Goal: Information Seeking & Learning: Understand process/instructions

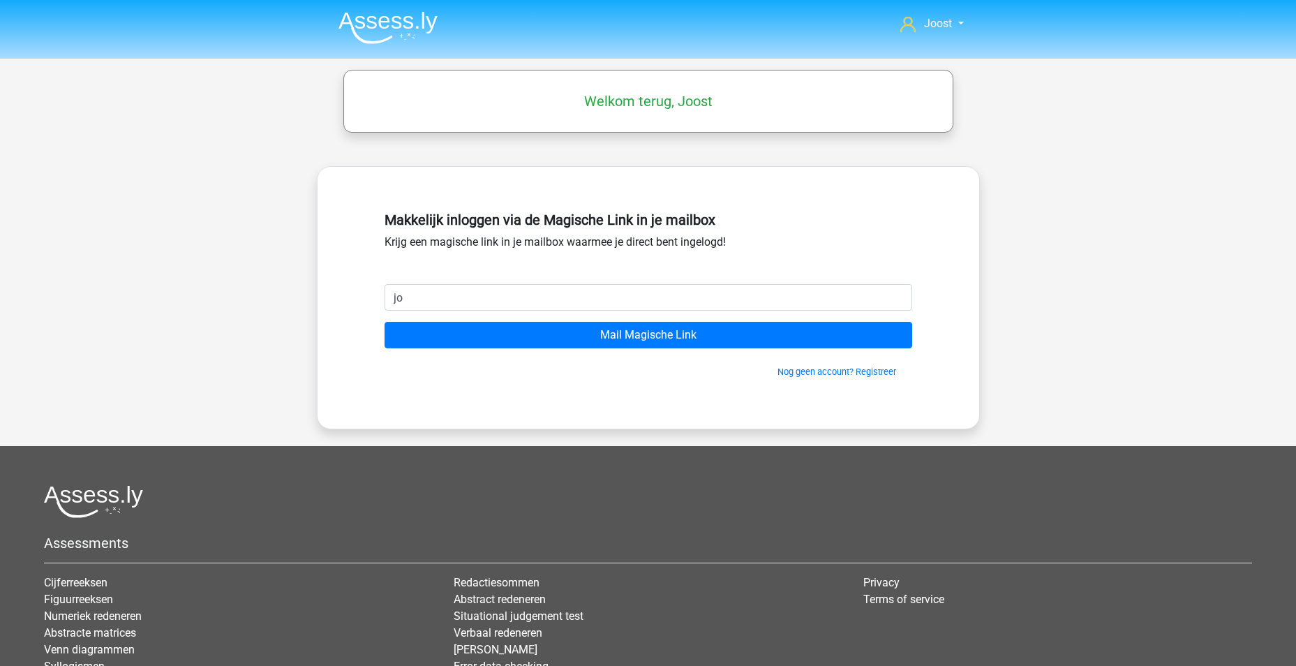
type input "[EMAIL_ADDRESS][DOMAIN_NAME]"
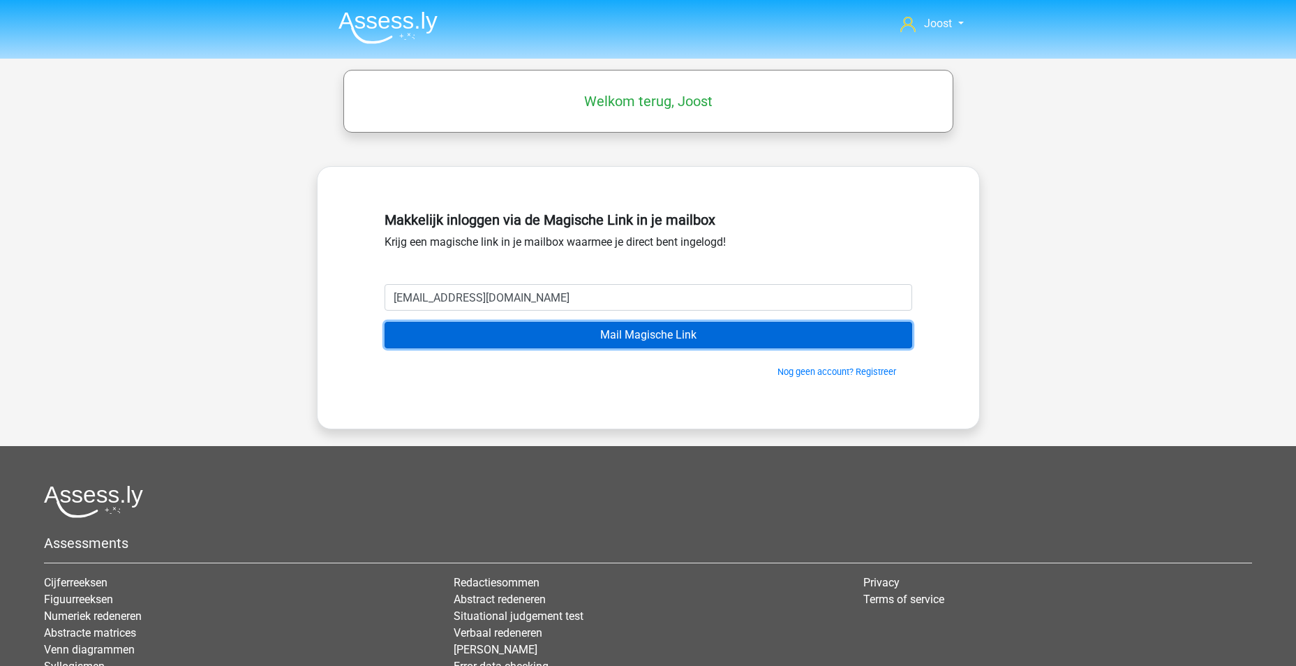
click at [626, 342] on input "Mail Magische Link" at bounding box center [647, 335] width 527 height 27
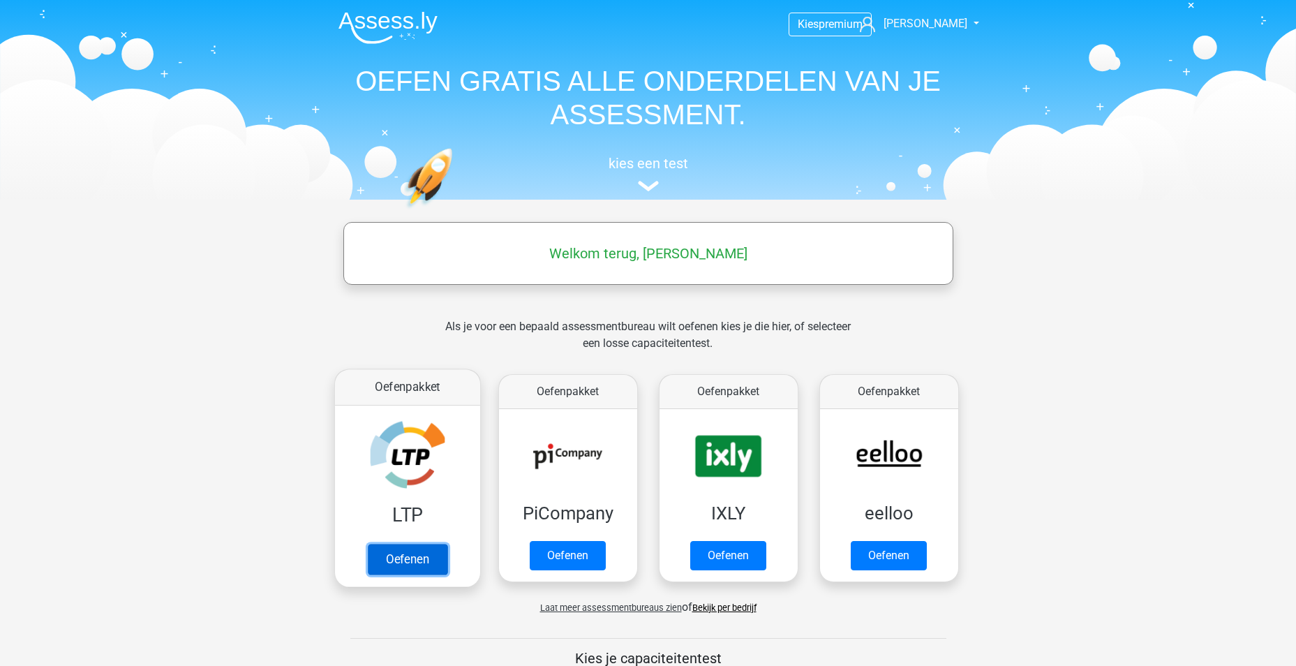
click at [397, 561] on link "Oefenen" at bounding box center [407, 558] width 80 height 31
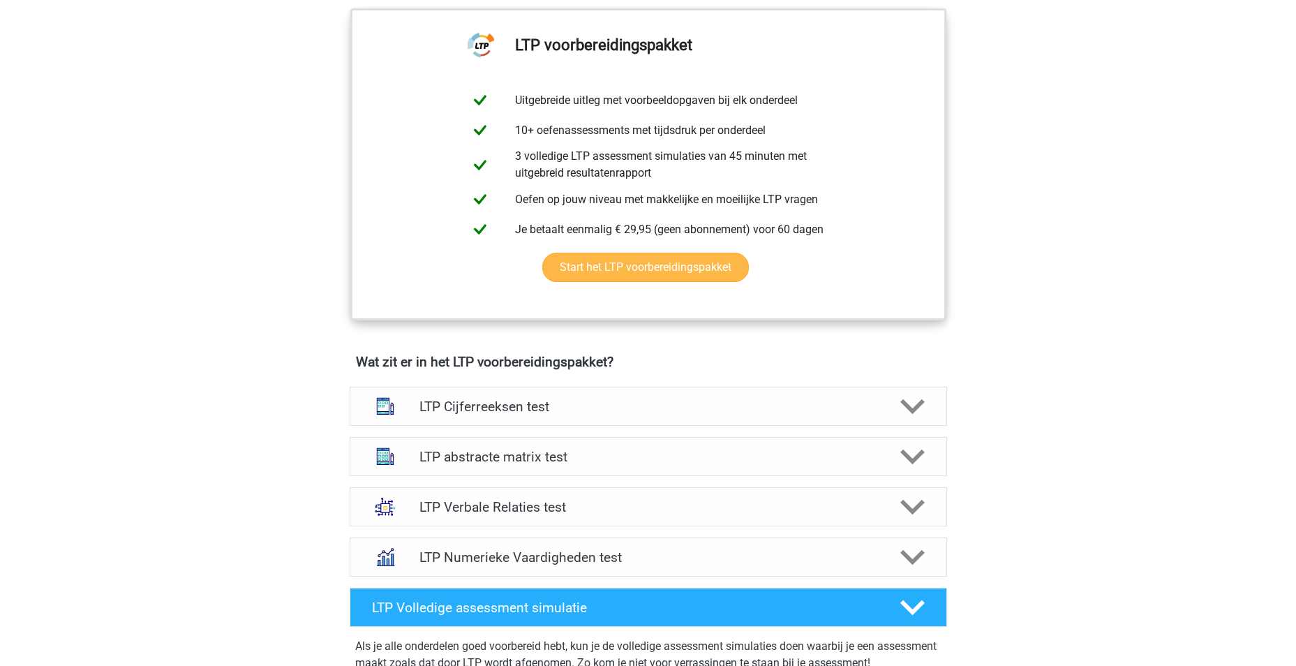
scroll to position [628, 0]
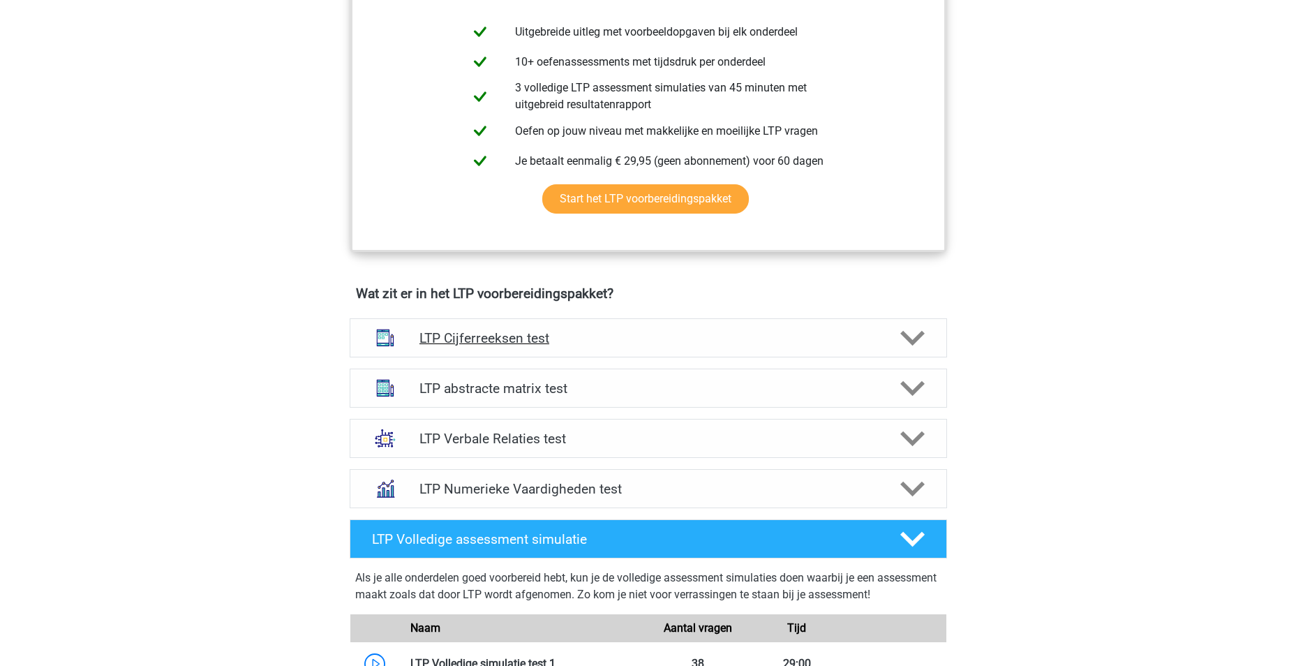
click at [906, 341] on icon at bounding box center [912, 338] width 24 height 24
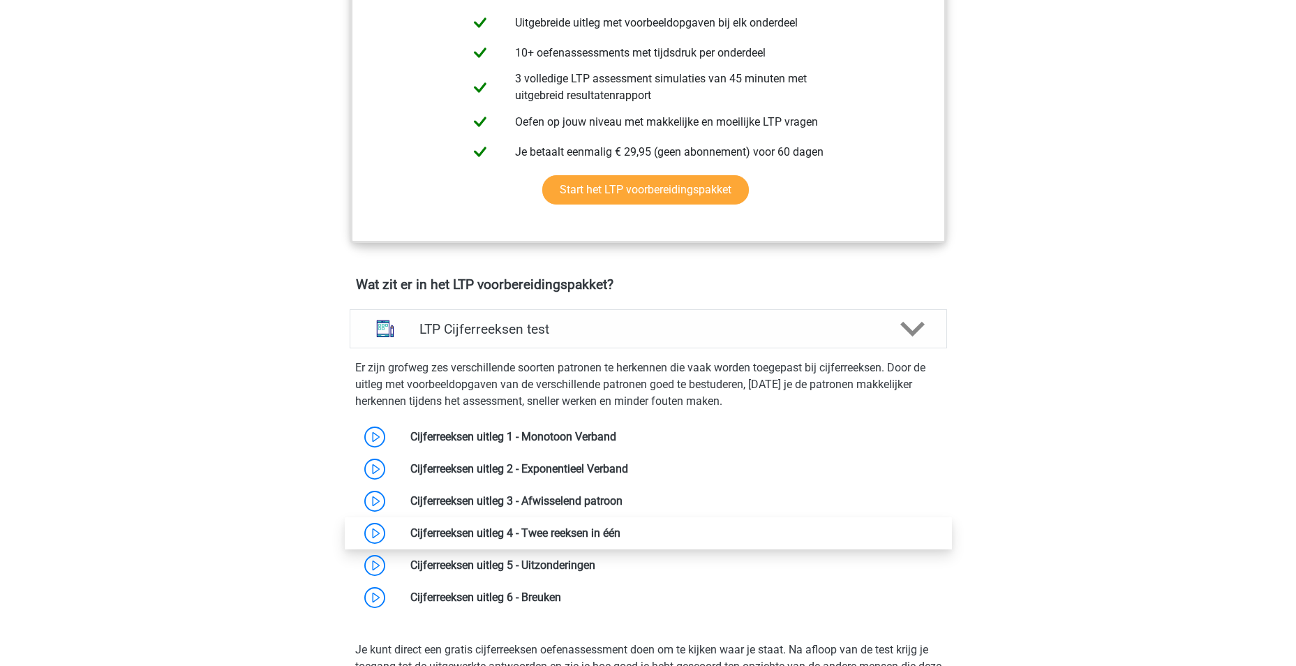
scroll to position [907, 0]
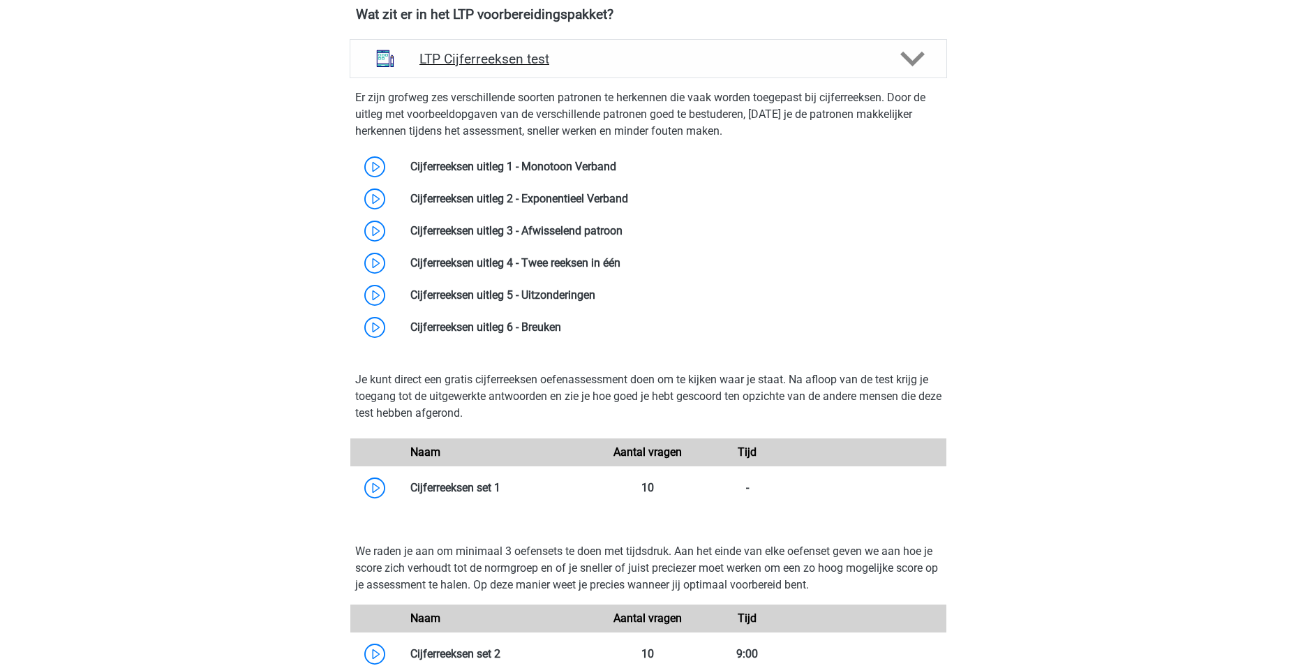
click at [945, 50] on div "LTP Cijferreeksen test" at bounding box center [648, 58] width 597 height 39
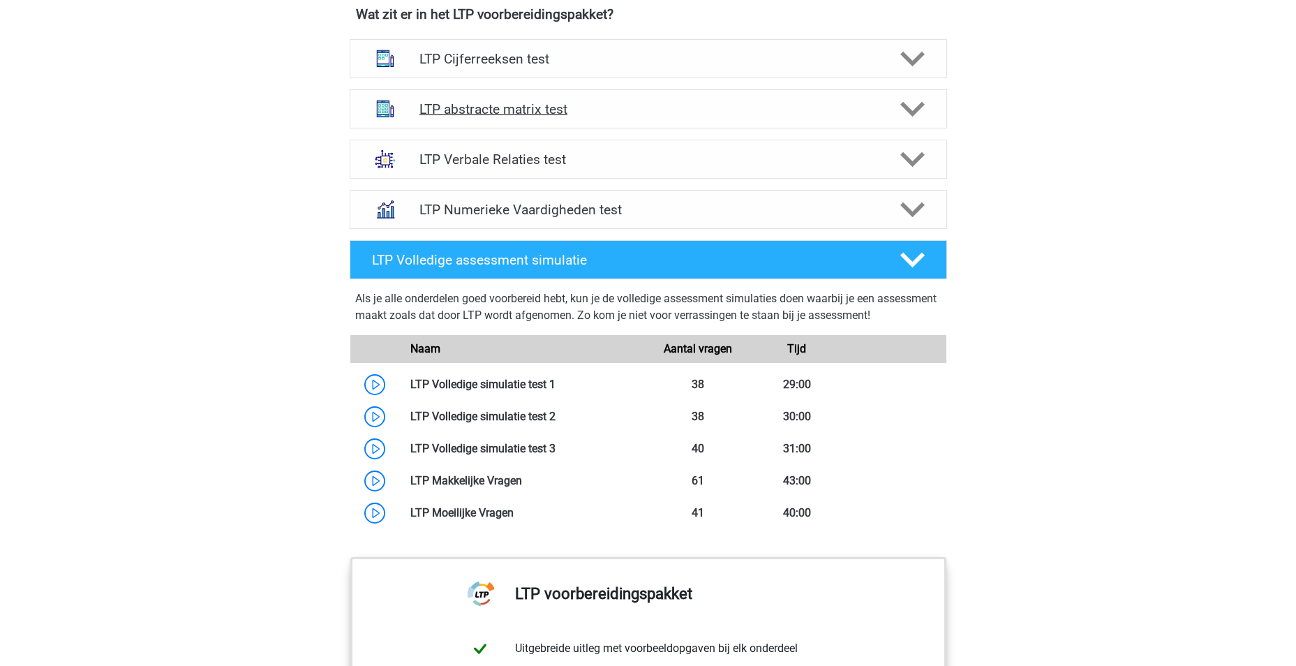
click at [917, 119] on icon at bounding box center [912, 109] width 24 height 24
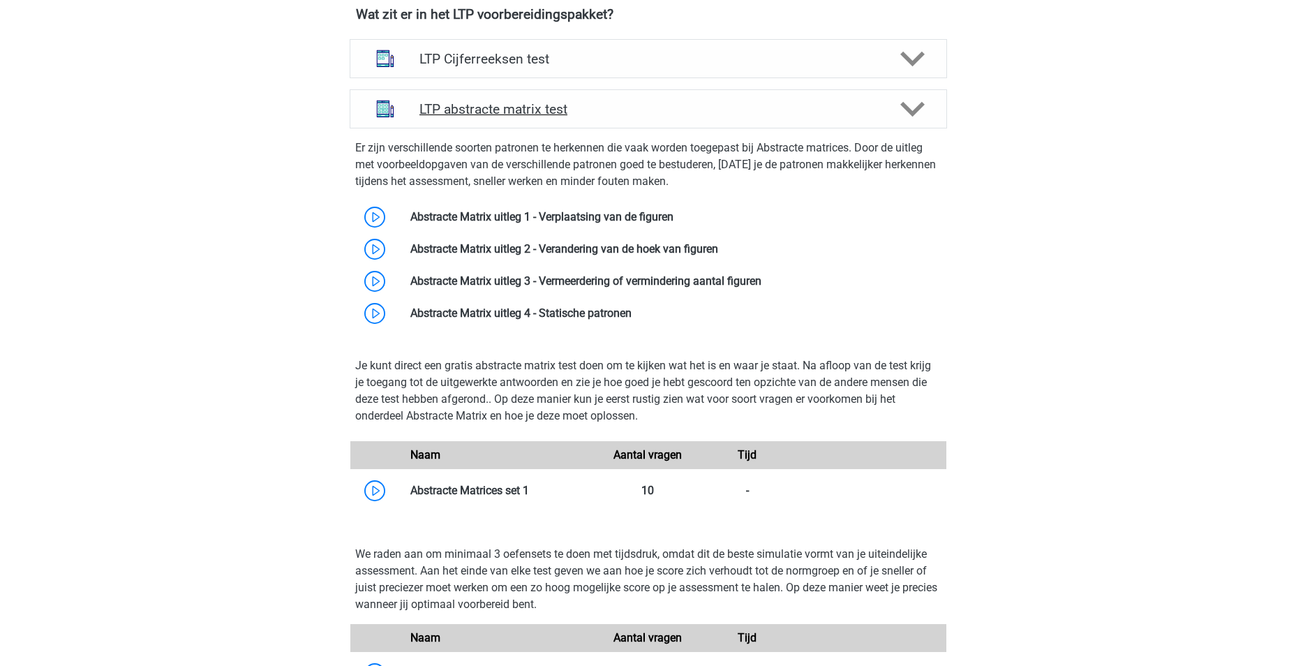
click at [917, 119] on icon at bounding box center [912, 109] width 24 height 24
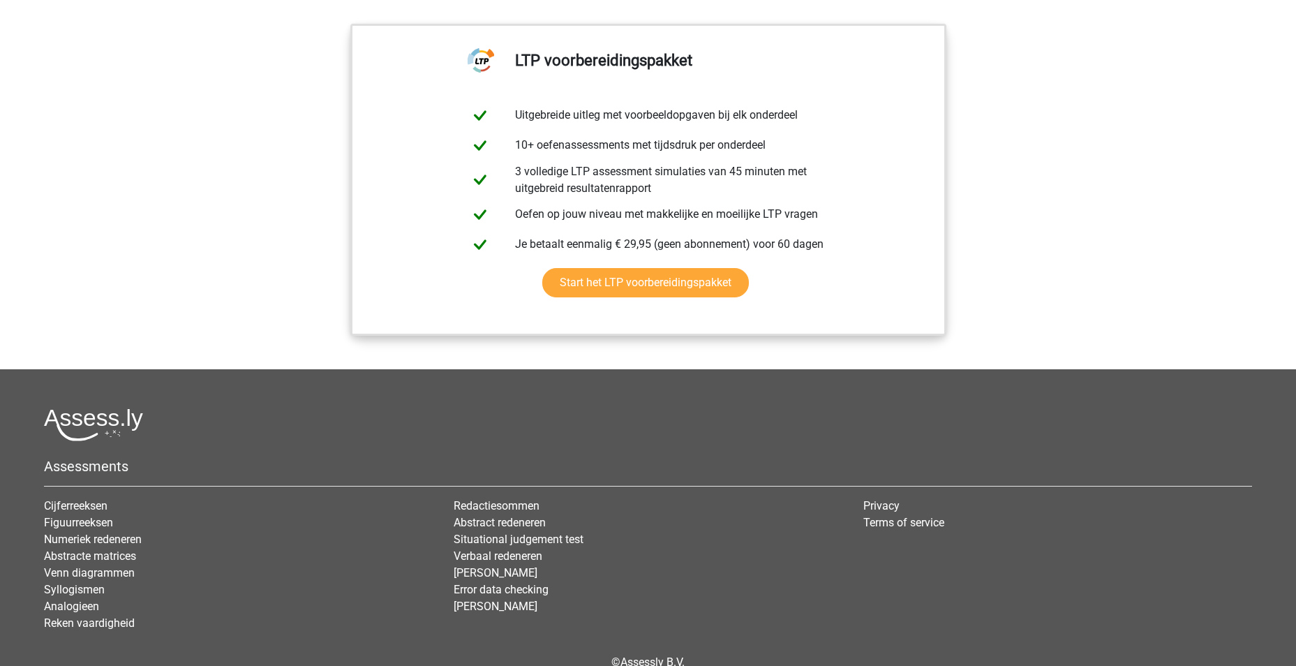
scroll to position [1372, 0]
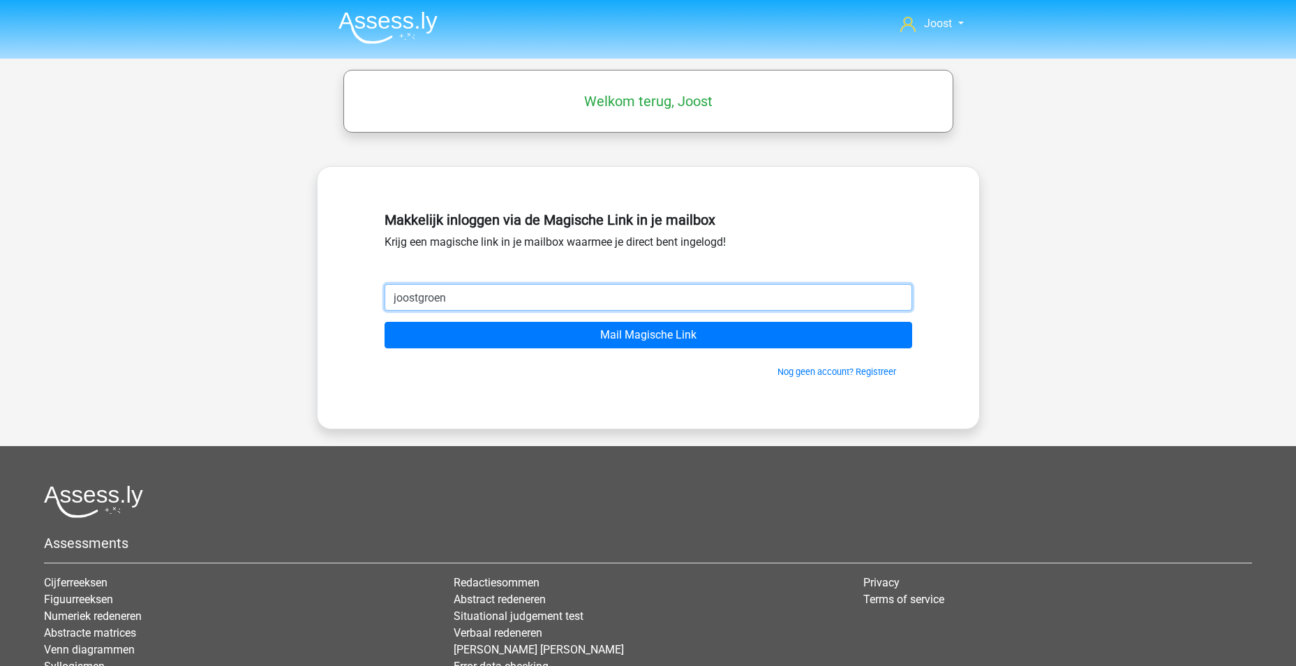
click at [469, 286] on input "joostgroen" at bounding box center [647, 297] width 527 height 27
type input "[EMAIL_ADDRESS][DOMAIN_NAME]"
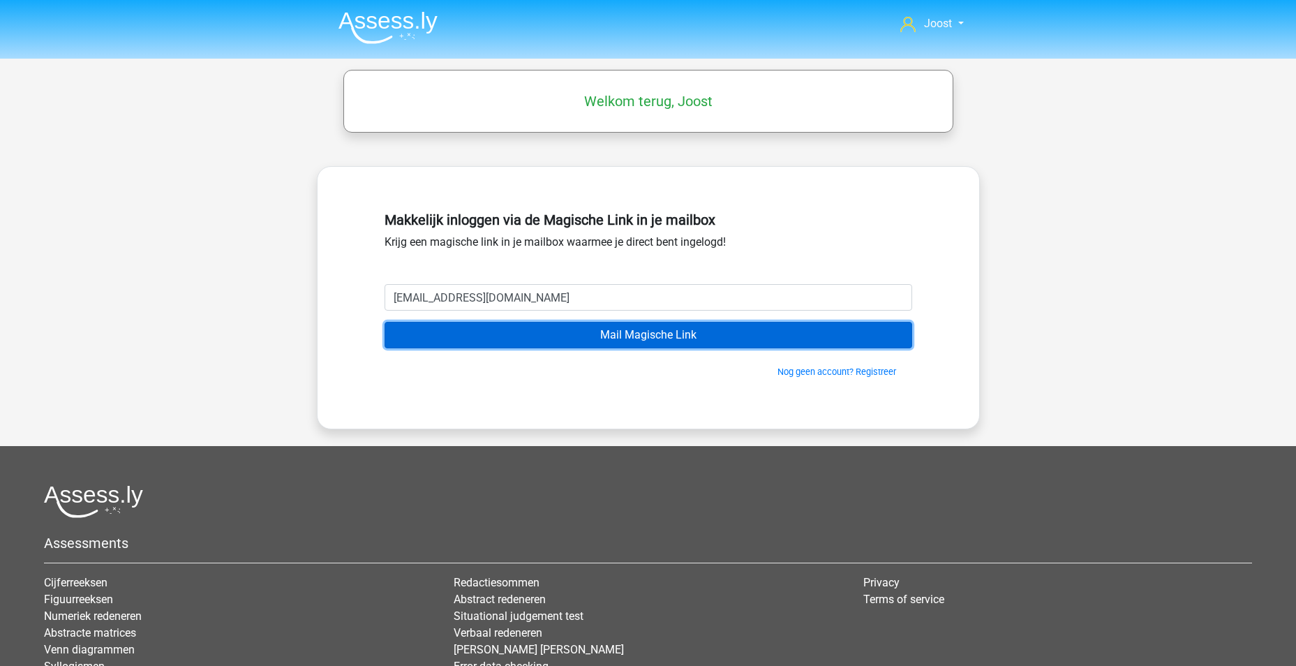
click at [632, 331] on input "Mail Magische Link" at bounding box center [647, 335] width 527 height 27
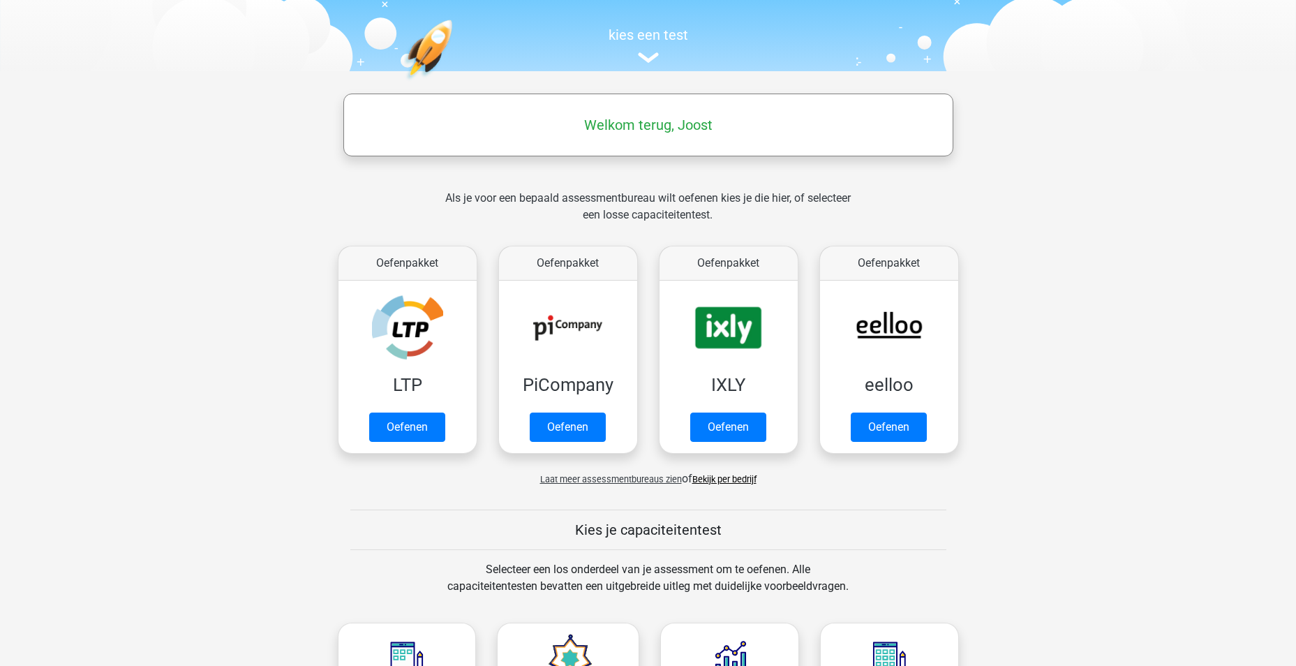
scroll to position [140, 0]
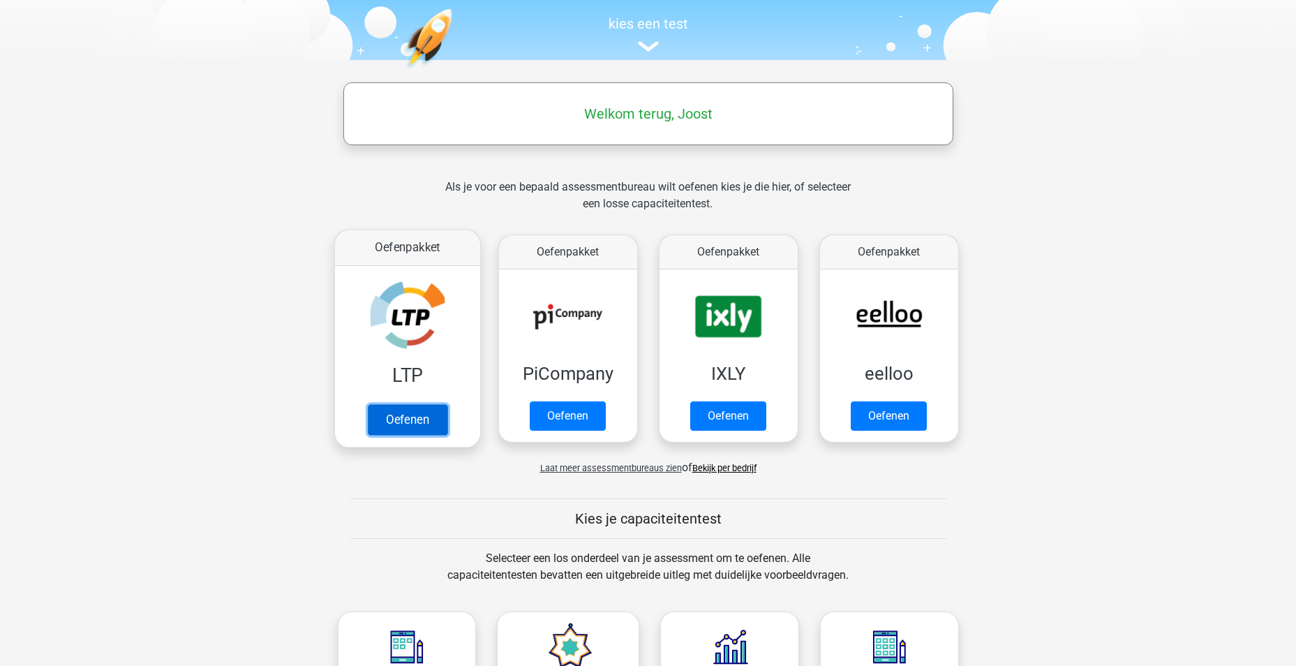
click at [418, 421] on link "Oefenen" at bounding box center [407, 419] width 80 height 31
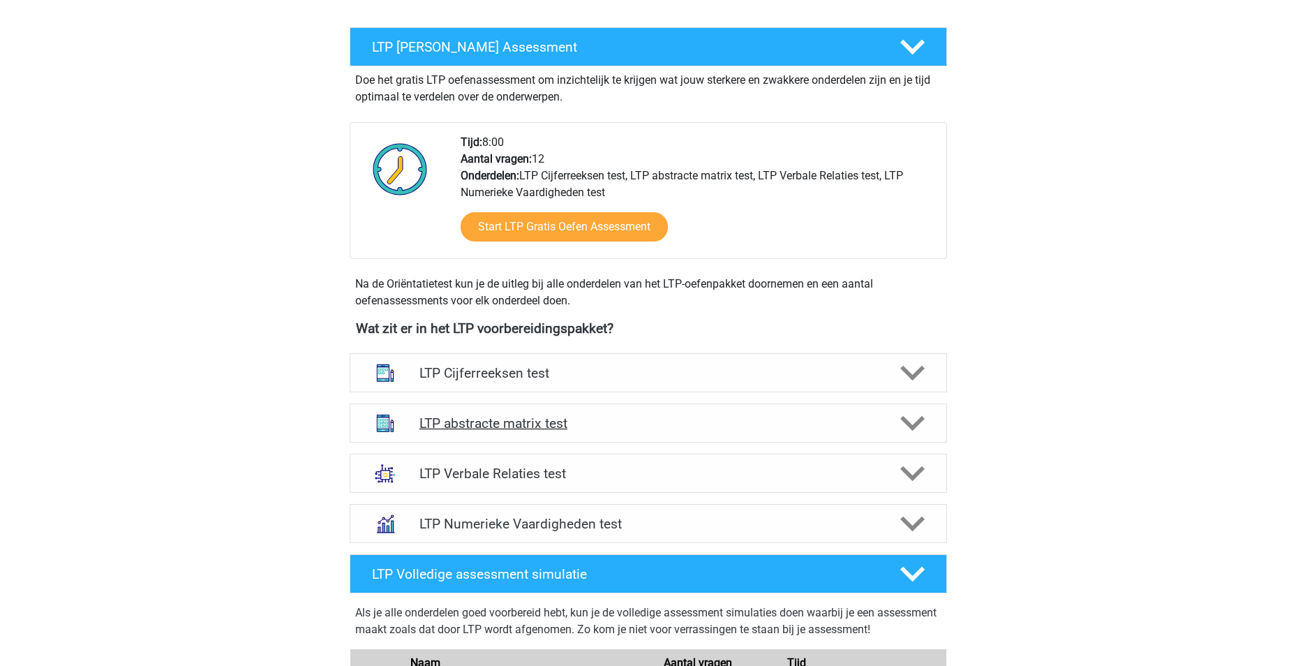
scroll to position [279, 0]
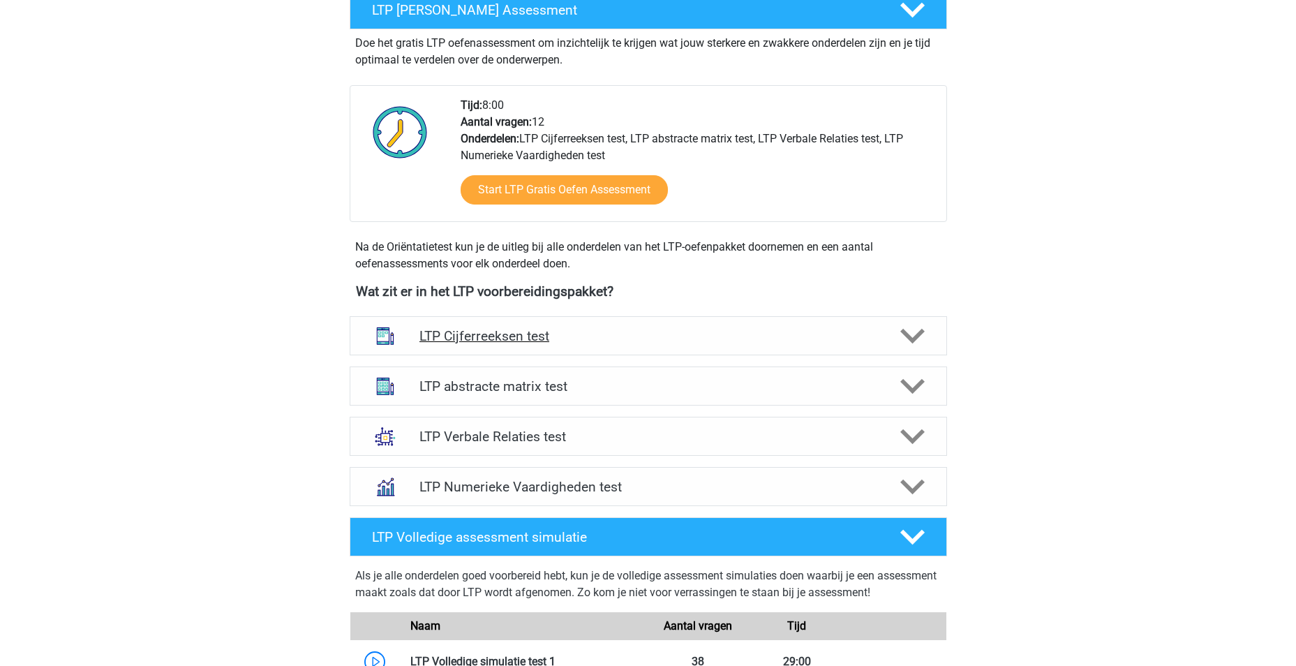
click at [901, 336] on icon at bounding box center [912, 336] width 24 height 24
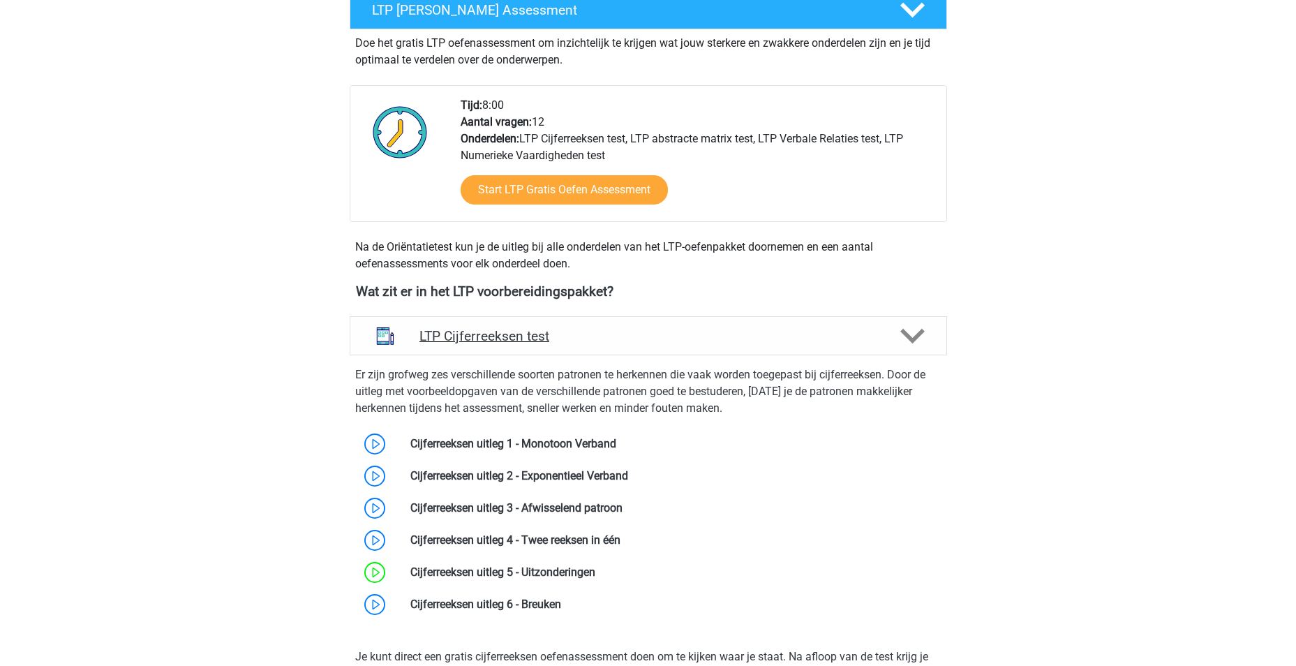
click at [907, 335] on polygon at bounding box center [912, 336] width 24 height 15
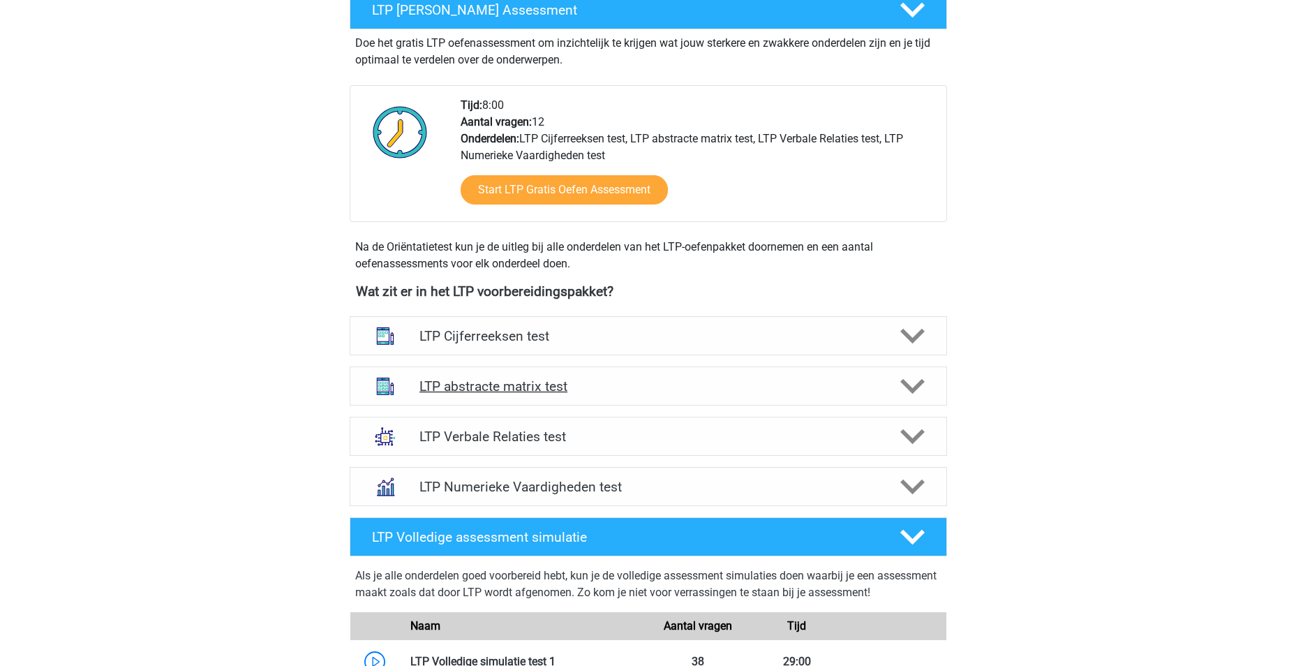
click at [909, 370] on div "LTP abstracte matrix test" at bounding box center [648, 385] width 597 height 39
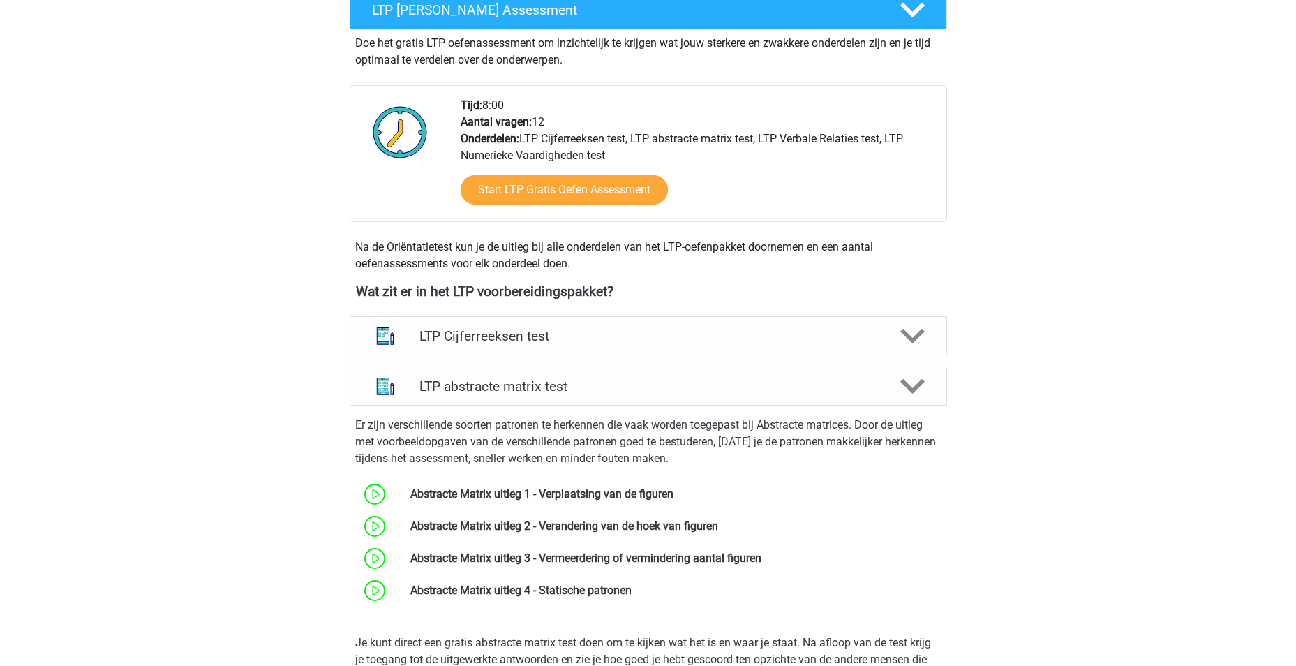
click at [909, 380] on icon at bounding box center [912, 386] width 24 height 24
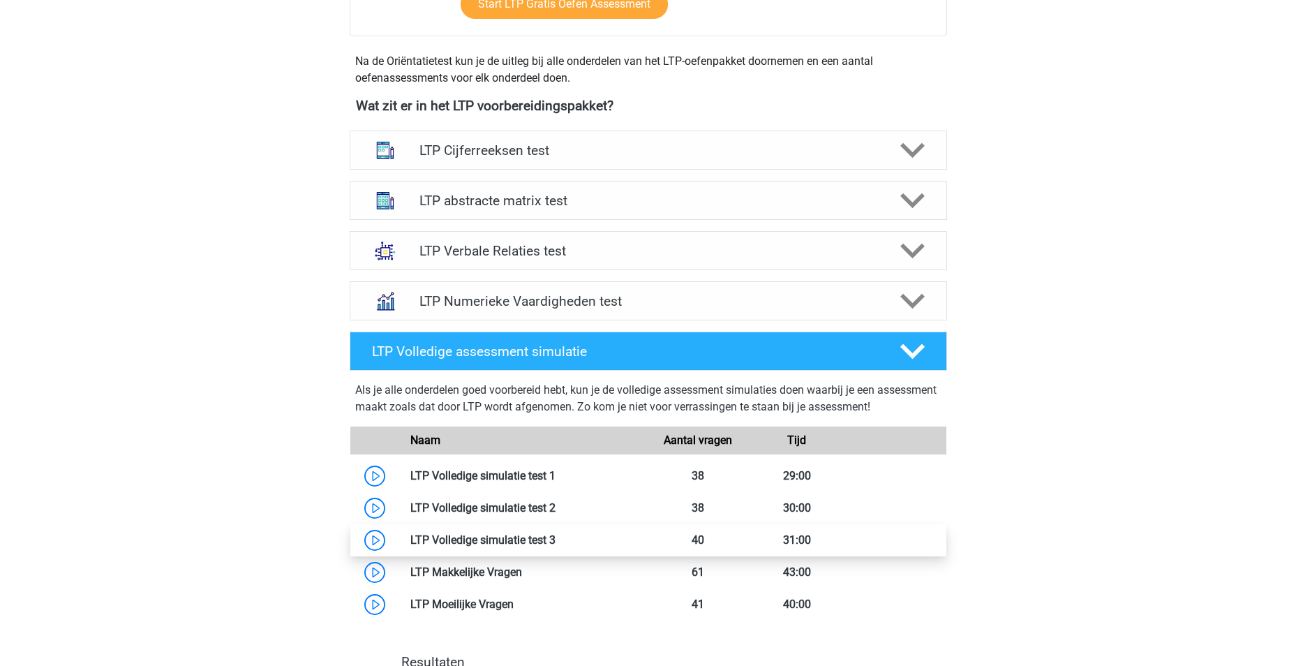
scroll to position [628, 0]
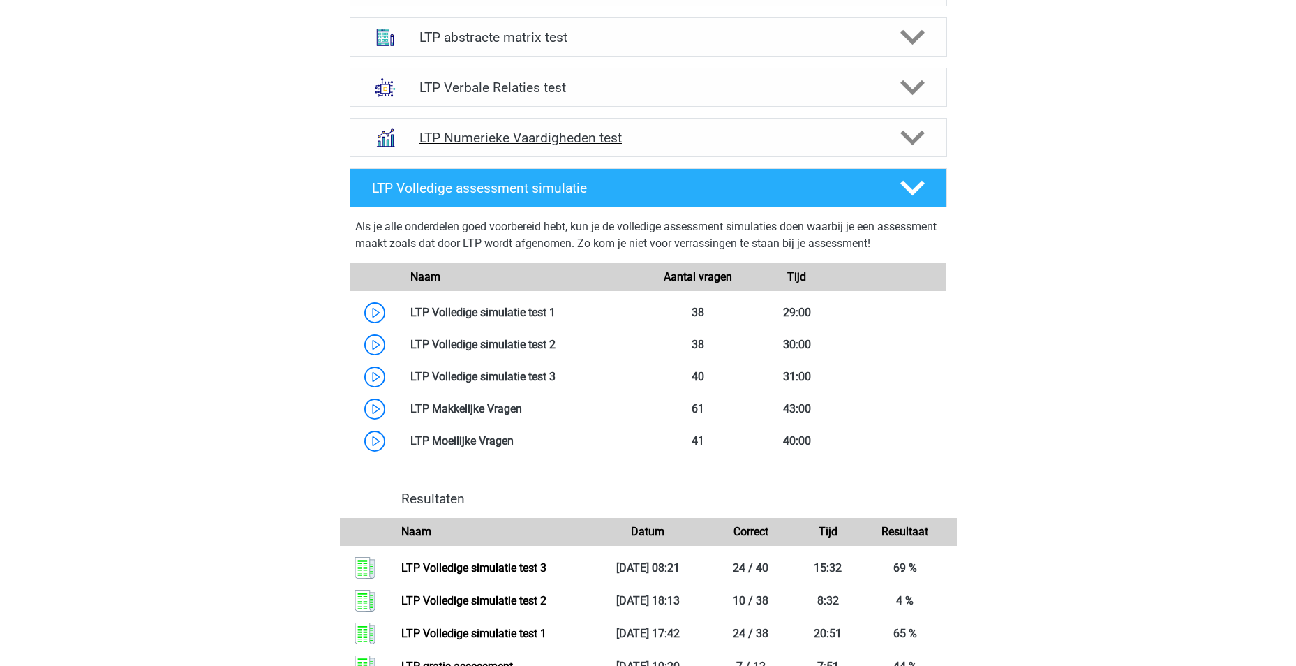
click at [917, 137] on polygon at bounding box center [912, 137] width 24 height 15
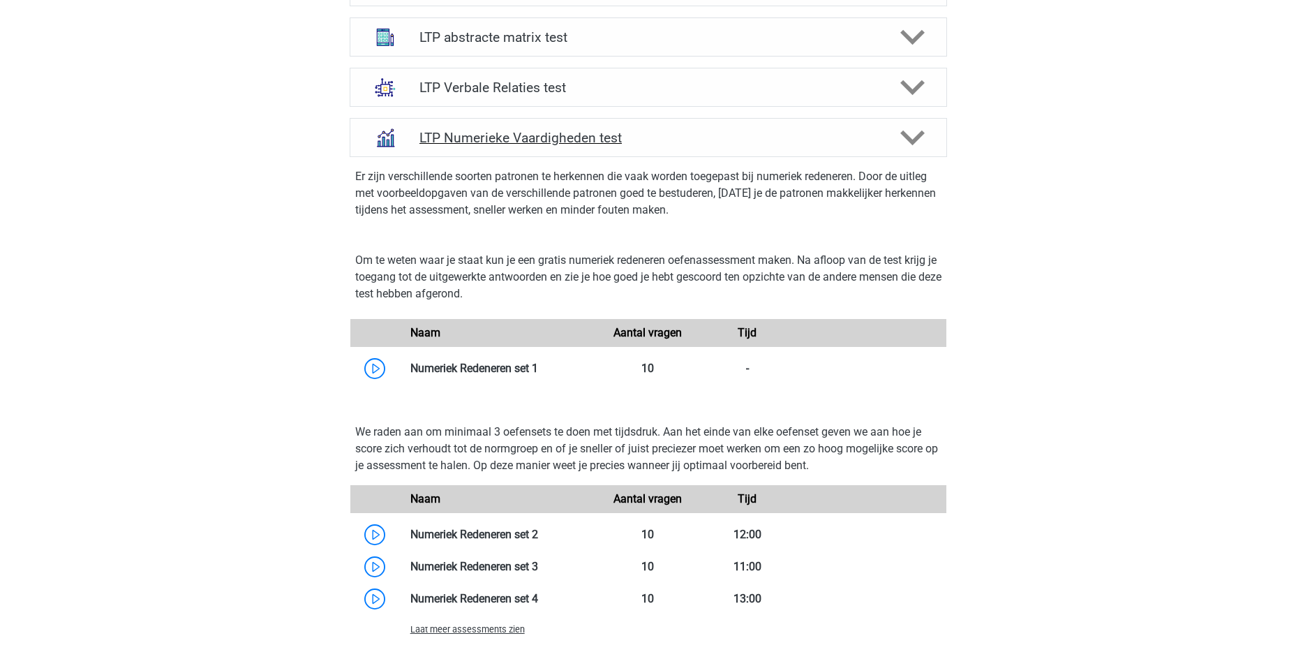
click at [917, 137] on polygon at bounding box center [912, 137] width 24 height 15
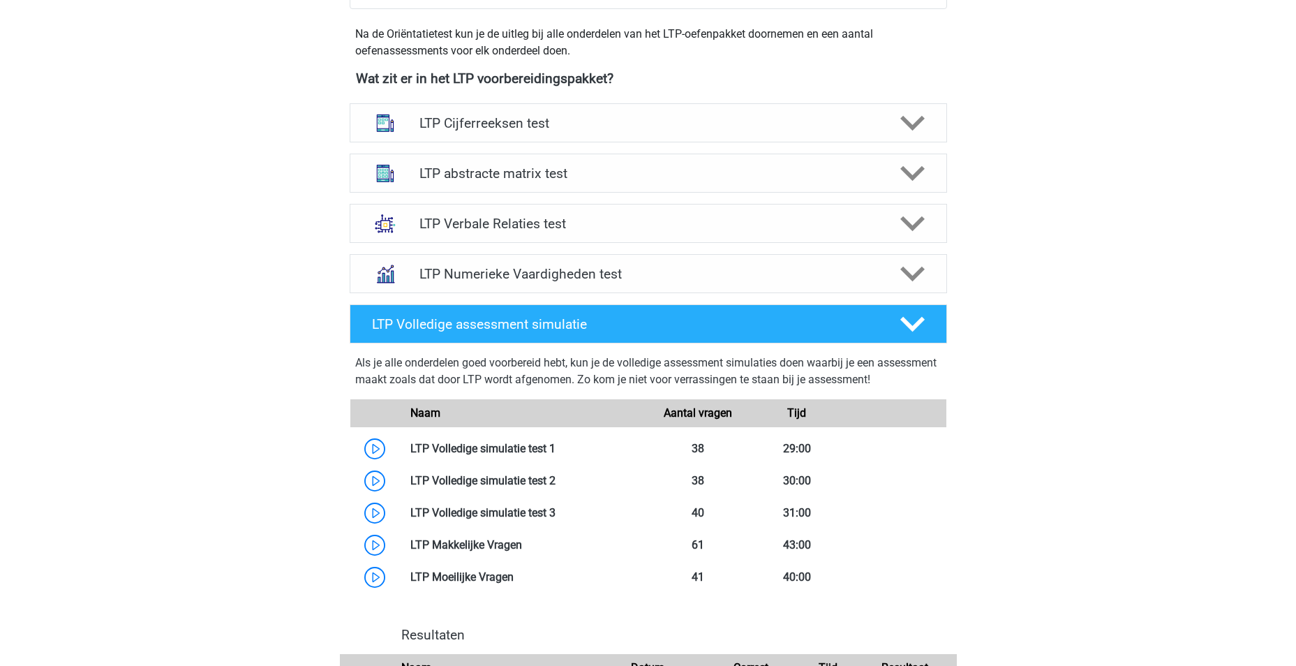
scroll to position [488, 0]
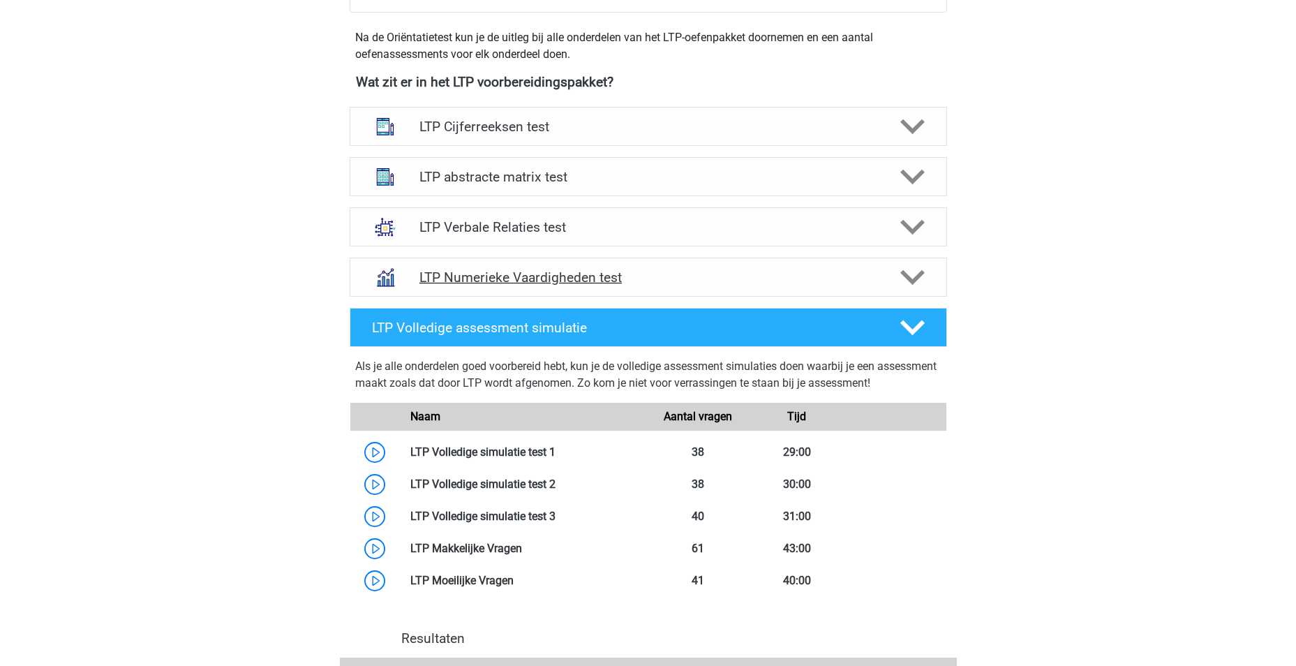
click at [915, 285] on icon at bounding box center [912, 277] width 24 height 24
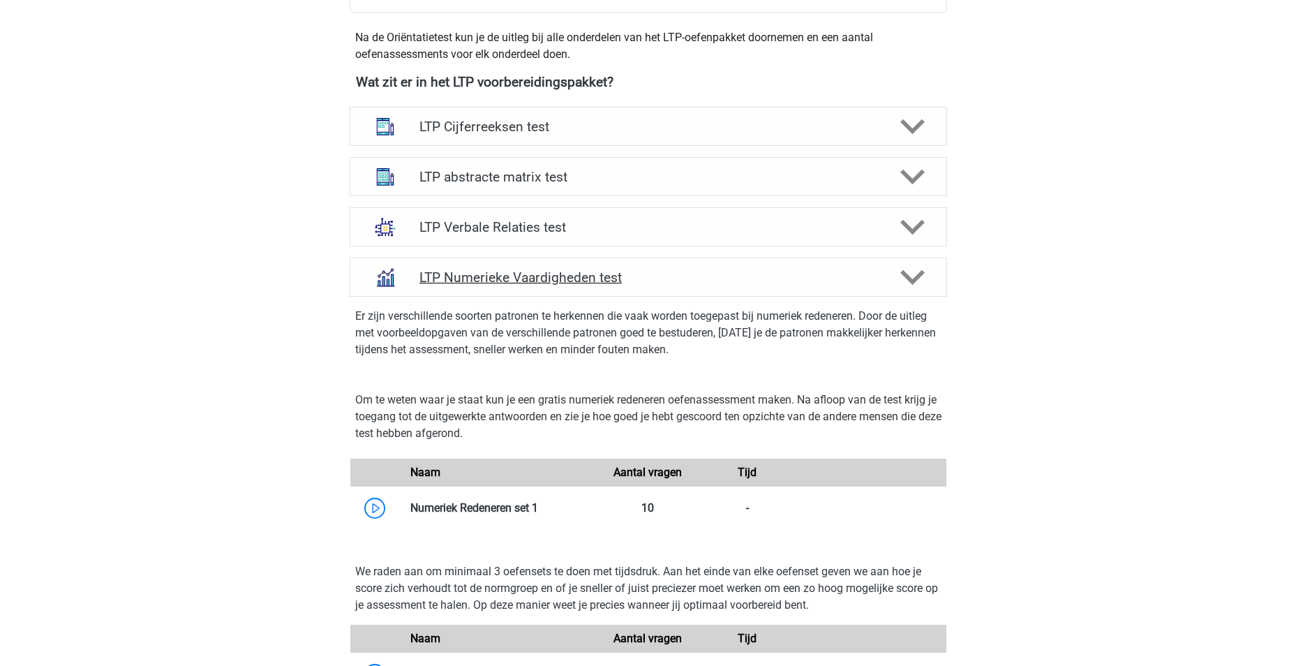
click at [910, 276] on icon at bounding box center [912, 277] width 24 height 24
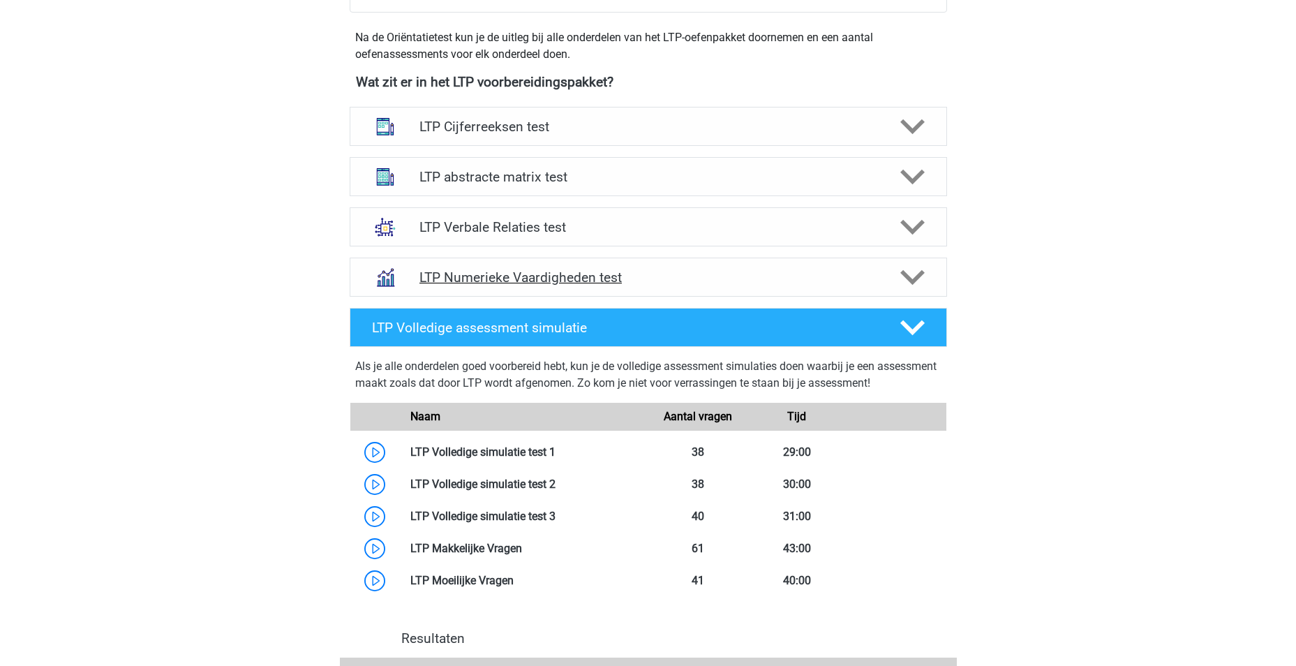
click at [908, 274] on icon at bounding box center [912, 277] width 24 height 24
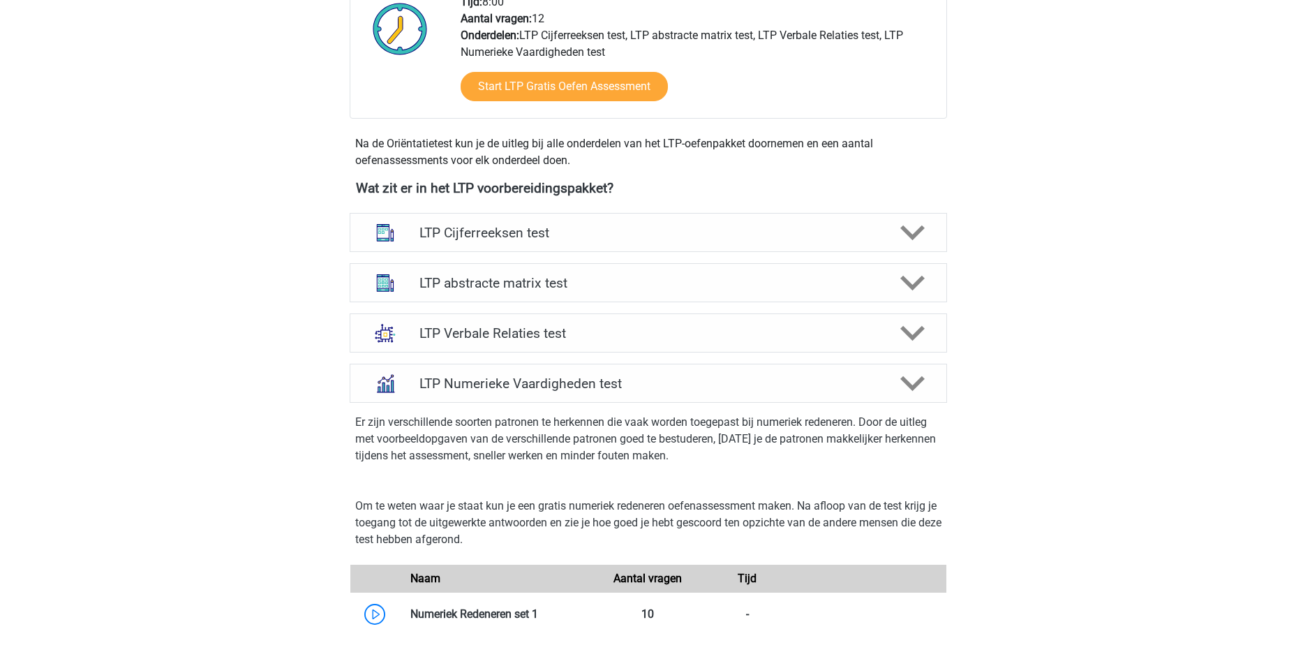
scroll to position [349, 0]
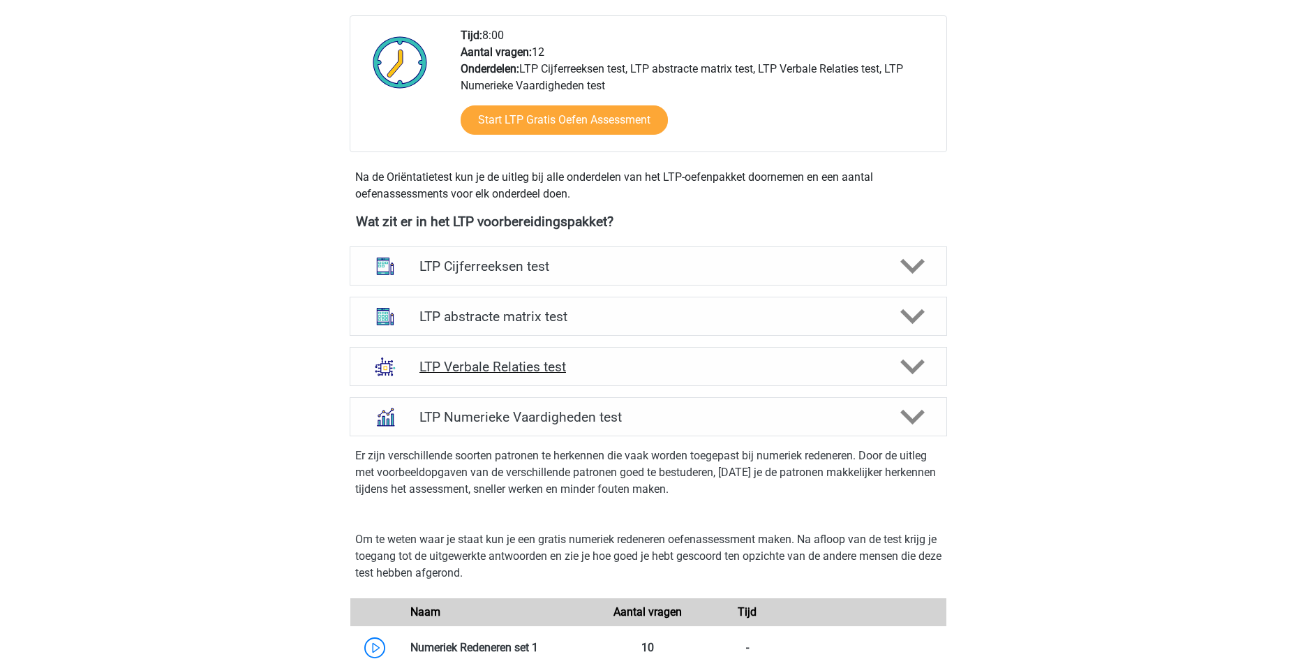
click at [895, 363] on div at bounding box center [910, 366] width 47 height 24
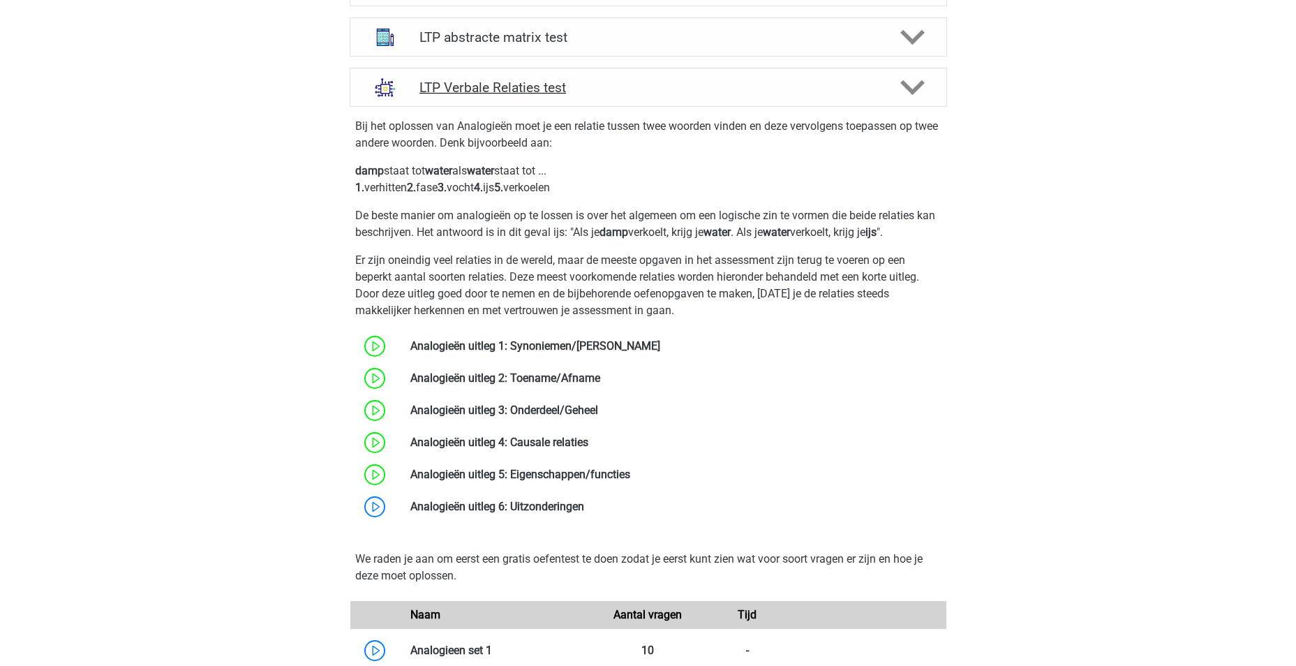
scroll to position [279, 0]
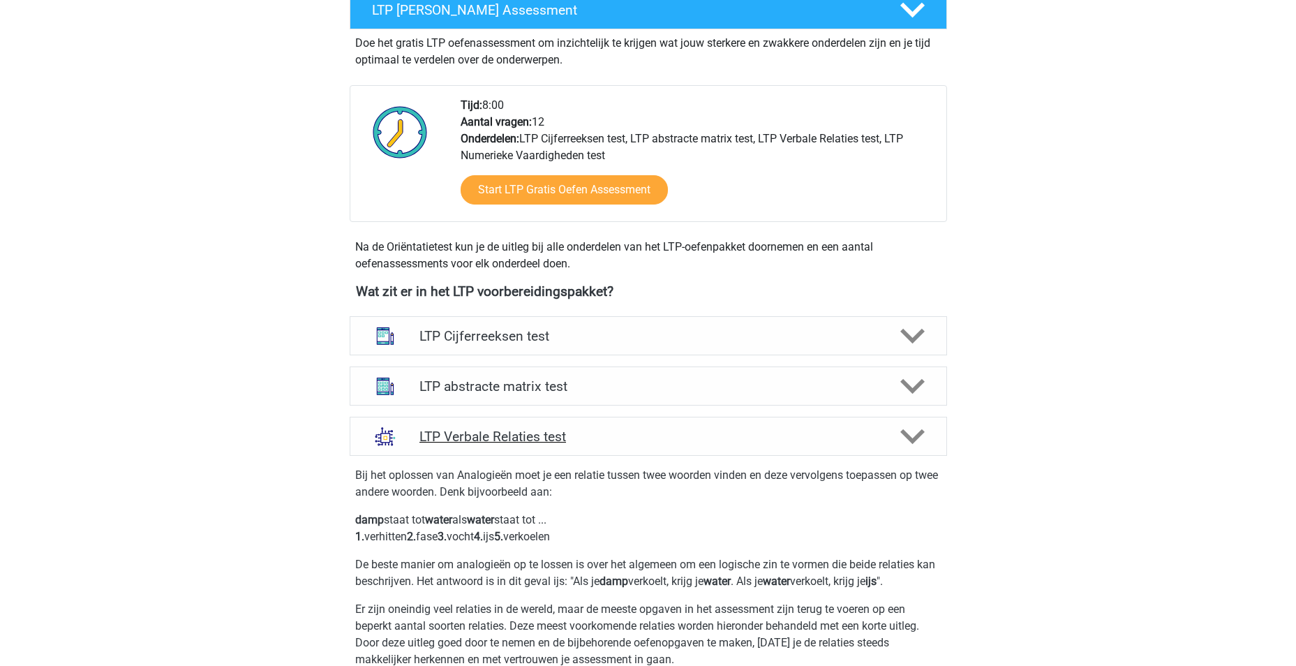
click at [925, 436] on div at bounding box center [910, 436] width 47 height 24
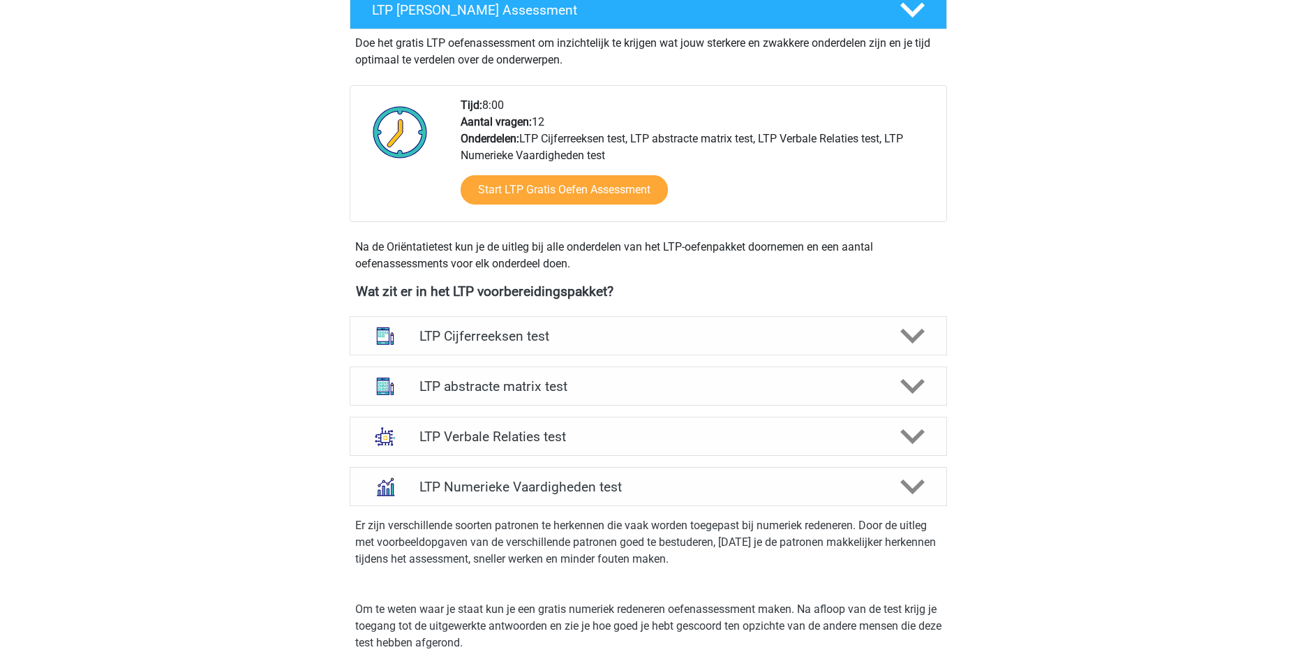
drag, startPoint x: 1221, startPoint y: 215, endPoint x: 1296, endPoint y: 165, distance: 89.6
